Goal: Find specific page/section: Find specific page/section

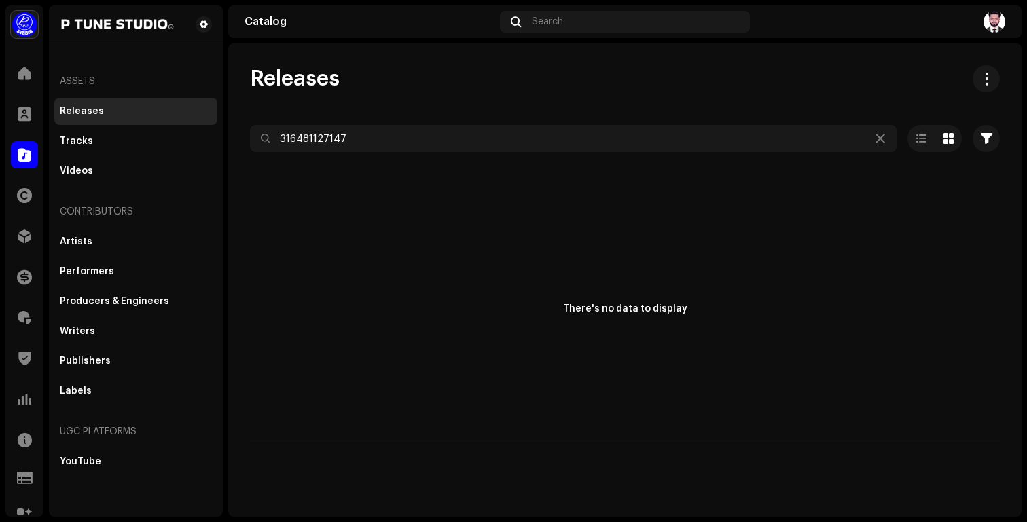
click at [90, 118] on div "Releases" at bounding box center [135, 111] width 163 height 27
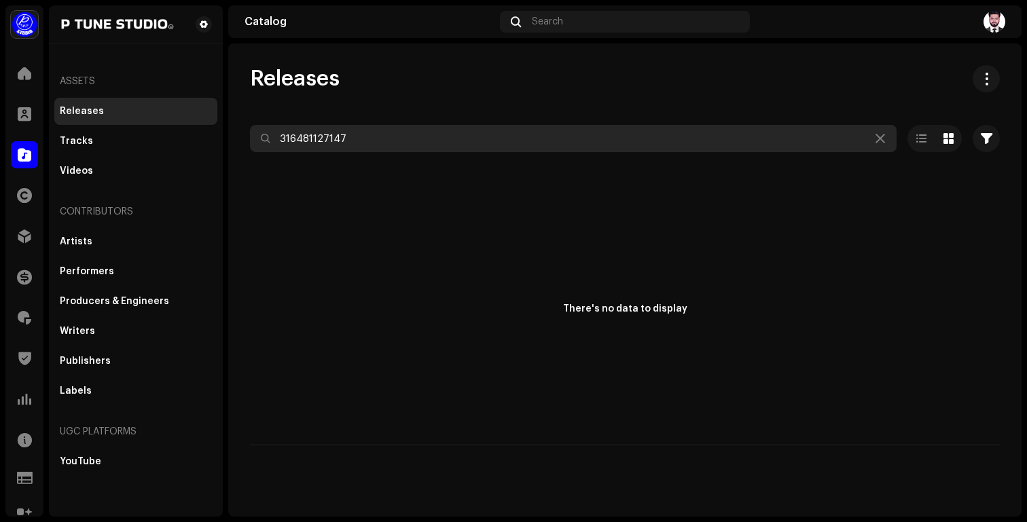
click at [377, 135] on input "316481127147" at bounding box center [573, 138] width 647 height 27
paste input "7"
type input "7316481127147"
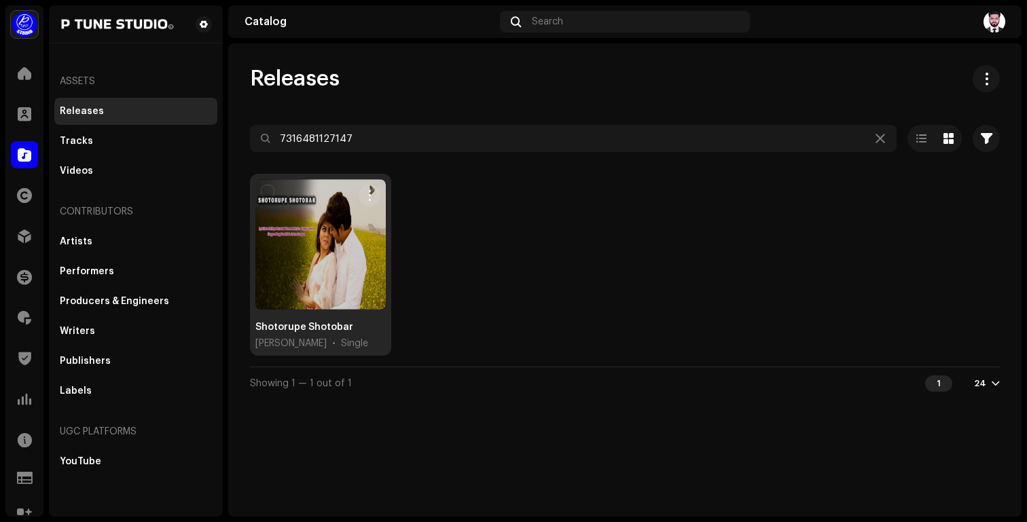
click at [309, 324] on div "Shotorupe Shotobar" at bounding box center [304, 328] width 98 height 14
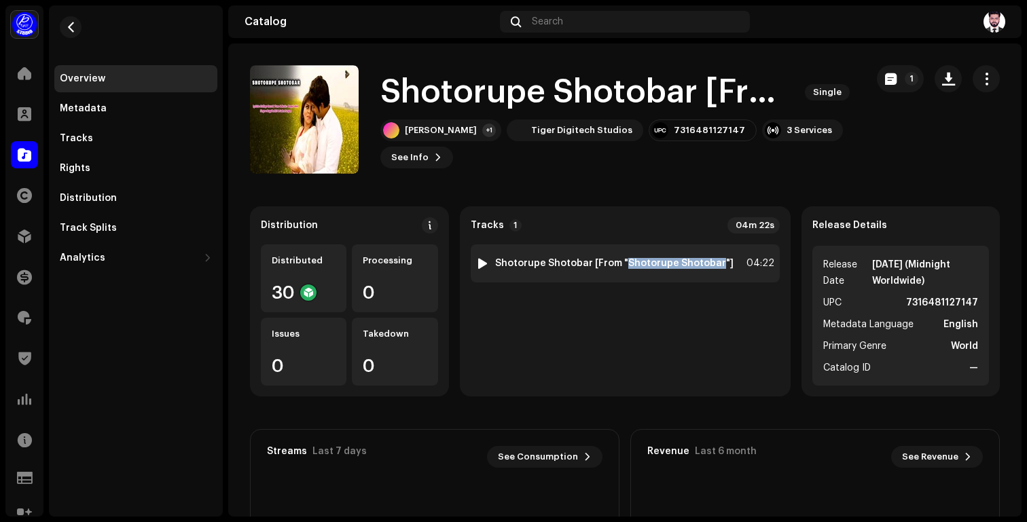
copy strong "Shotorupe Shotobar"
drag, startPoint x: 716, startPoint y: 266, endPoint x: 626, endPoint y: 262, distance: 90.4
click at [626, 262] on strong "Shotorupe Shotobar [From "Shotorupe Shotobar"]" at bounding box center [614, 263] width 238 height 11
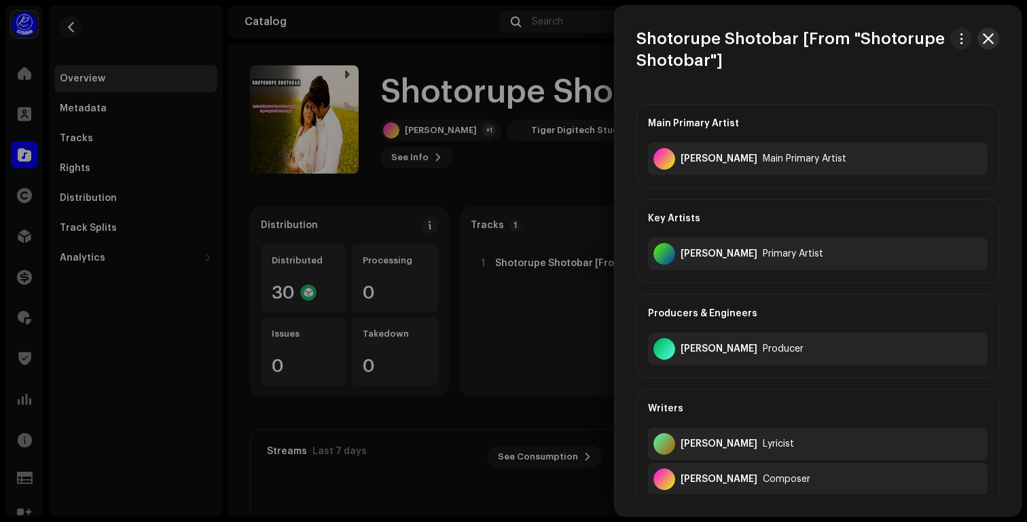
click at [983, 35] on span "button" at bounding box center [988, 38] width 11 height 11
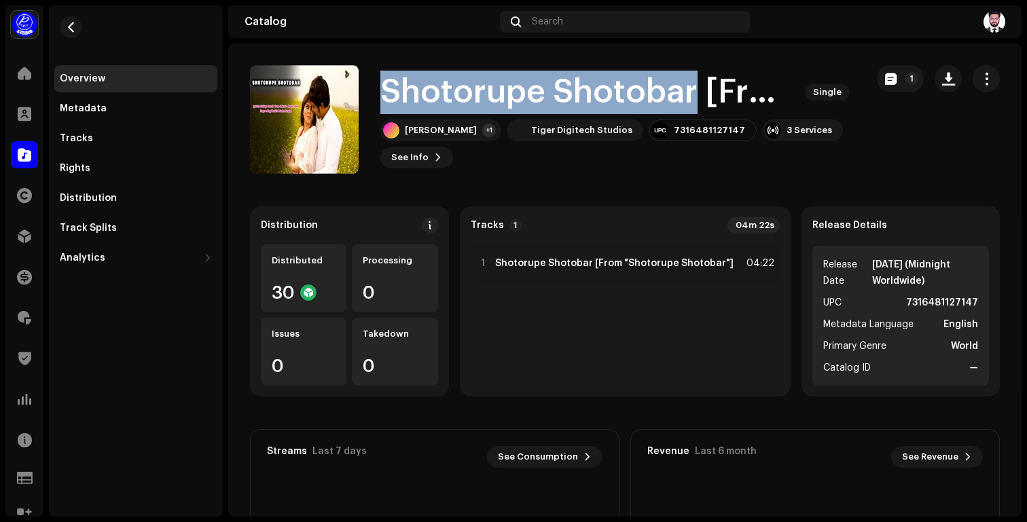
drag, startPoint x: 696, startPoint y: 92, endPoint x: 377, endPoint y: 90, distance: 319.2
click at [377, 90] on div "Shotorupe Shotobar [From "Shotorupe Shotobar"] Single [PERSON_NAME] +1 Tiger Di…" at bounding box center [552, 119] width 605 height 109
copy h1 "Shotorupe Shotobar"
